Goal: Information Seeking & Learning: Stay updated

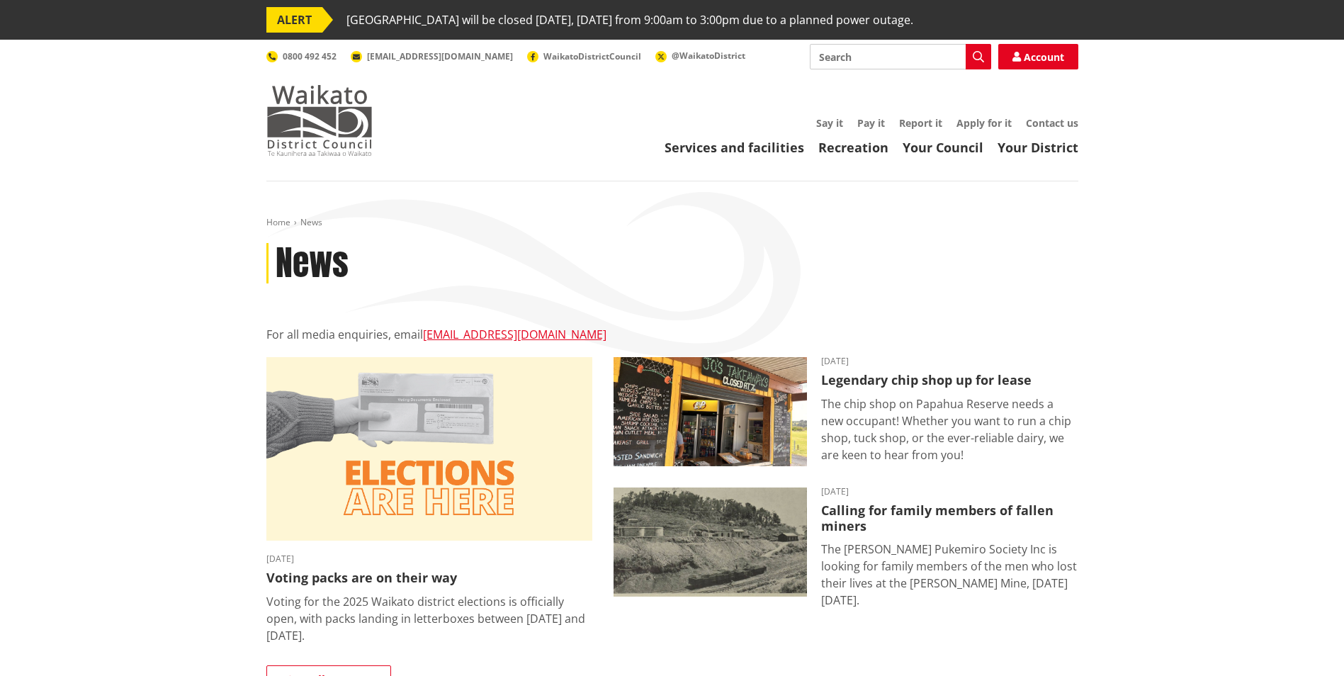
click at [337, 127] on img at bounding box center [319, 120] width 106 height 71
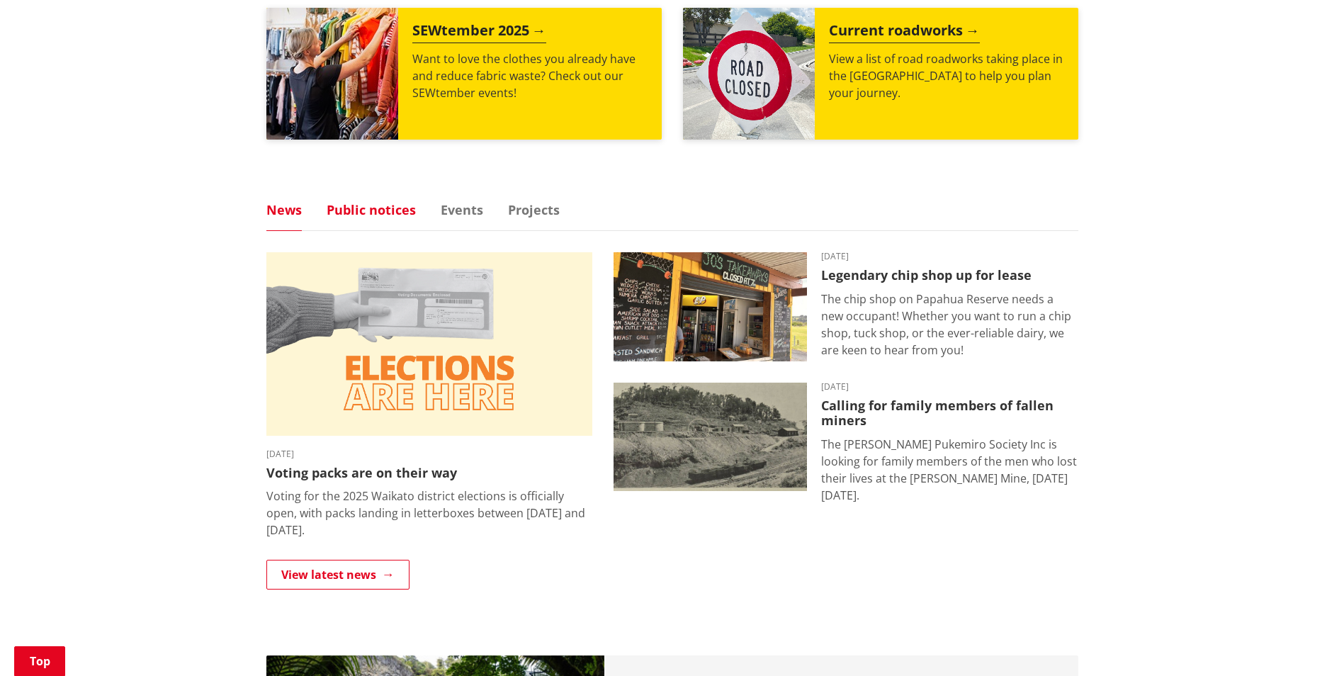
scroll to position [780, 0]
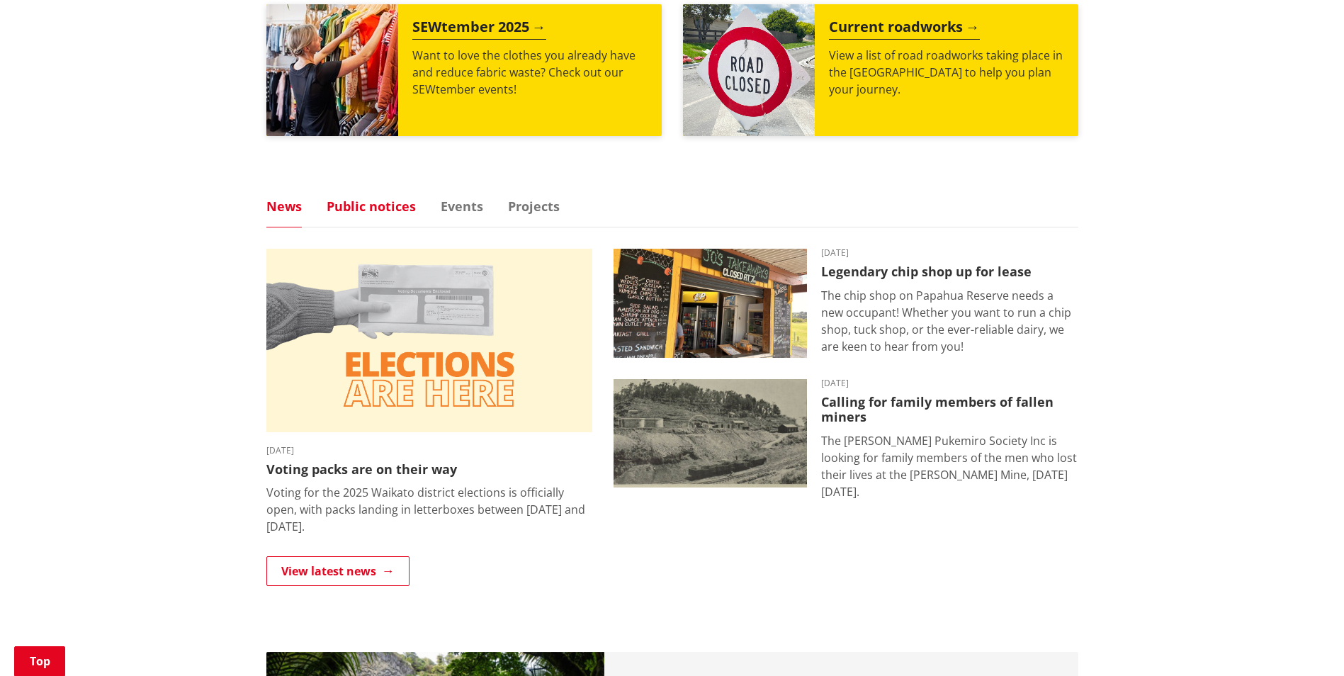
click at [363, 203] on link "Public notices" at bounding box center [371, 206] width 89 height 13
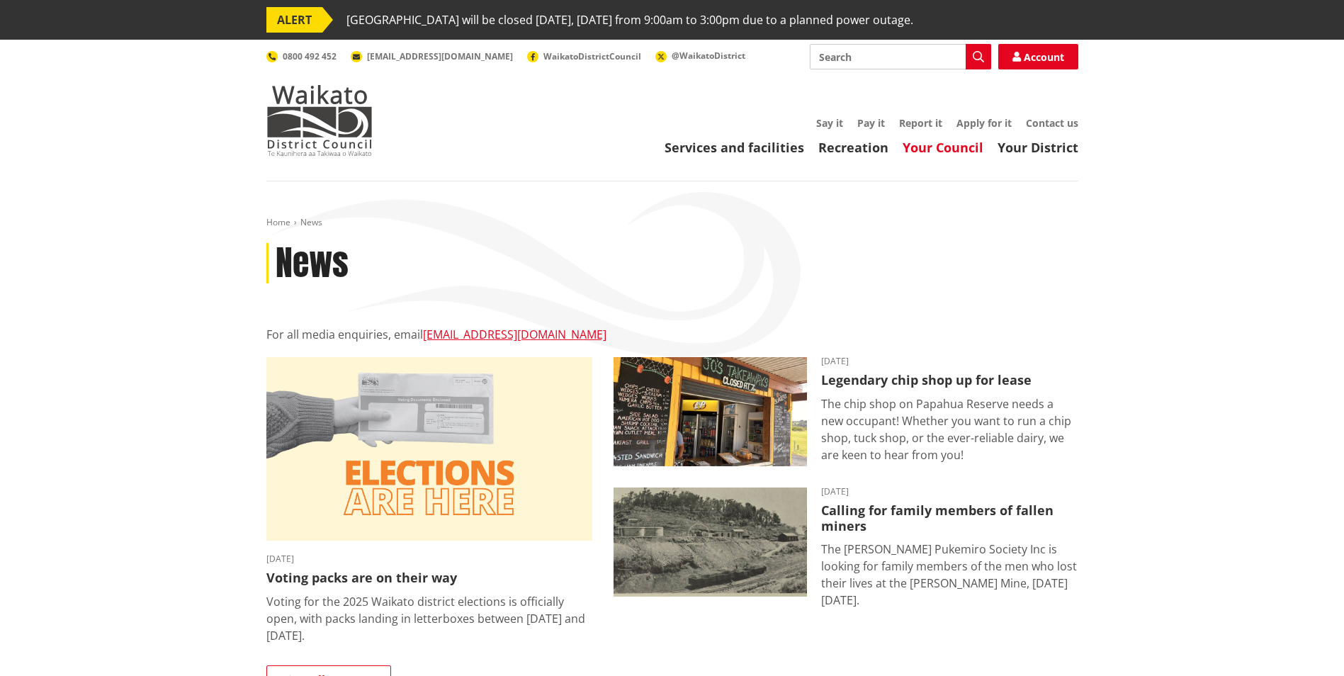
click at [937, 152] on link "Your Council" at bounding box center [943, 147] width 81 height 17
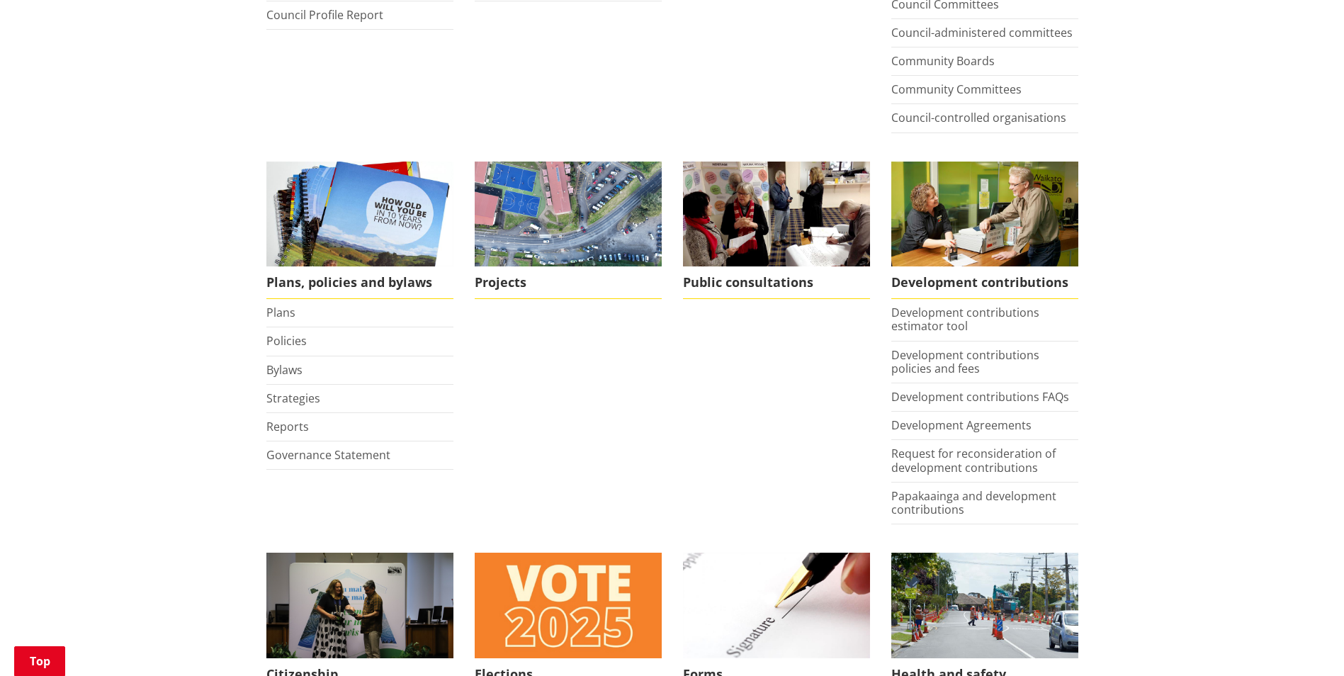
scroll to position [638, 0]
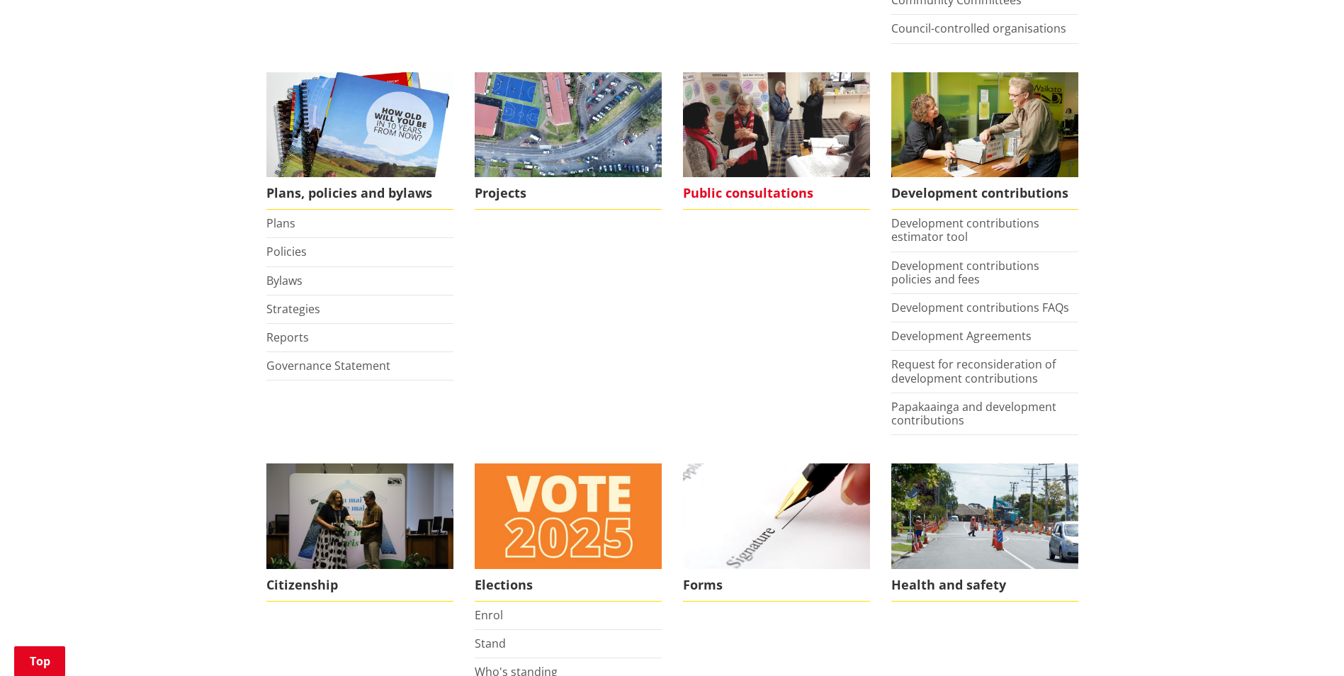
click at [768, 198] on span "Public consultations" at bounding box center [776, 193] width 187 height 33
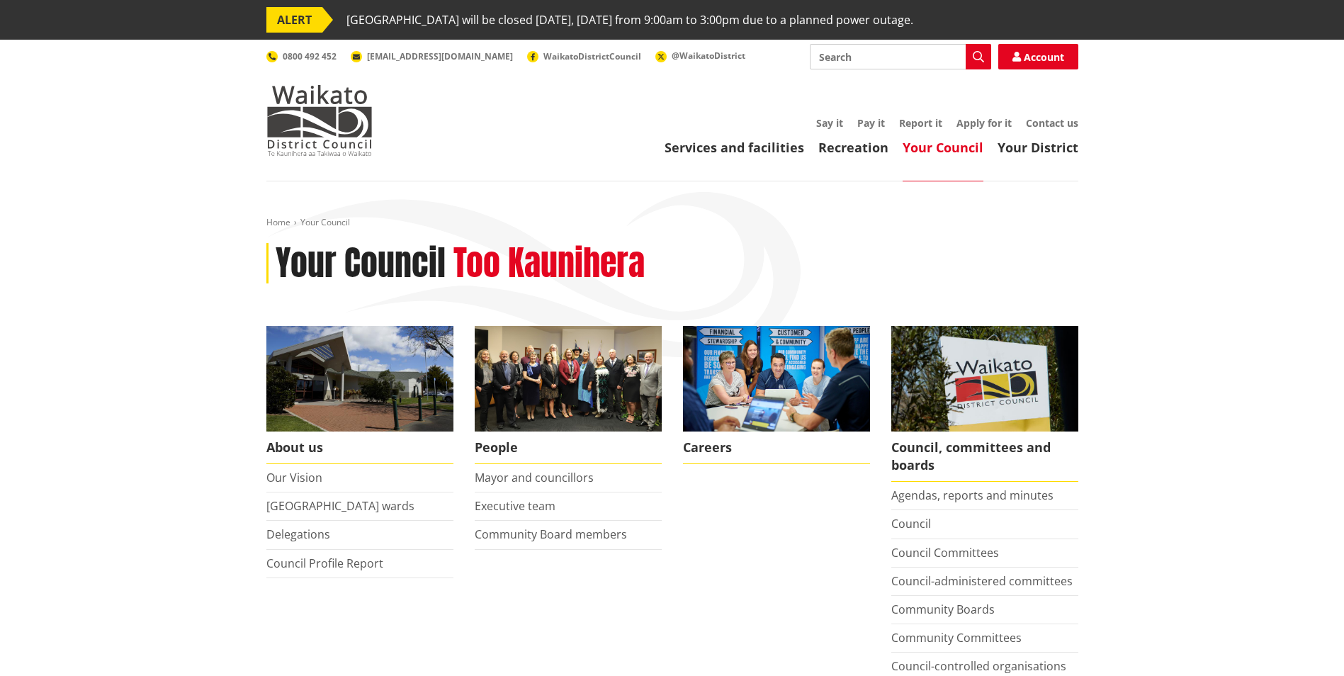
scroll to position [638, 0]
